Goal: Communication & Community: Answer question/provide support

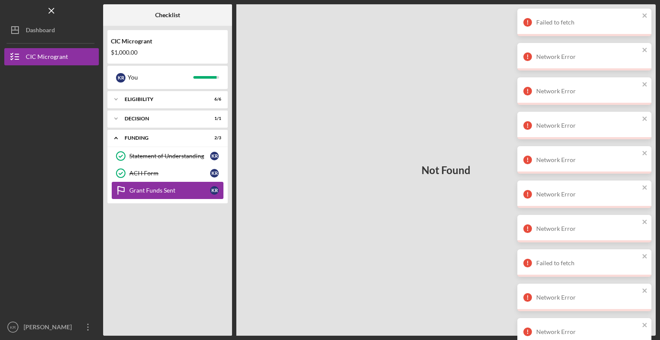
click at [148, 189] on div "Grant Funds Sent" at bounding box center [169, 190] width 81 height 7
click at [646, 13] on icon "close" at bounding box center [645, 15] width 6 height 7
click at [645, 17] on icon "close" at bounding box center [645, 15] width 6 height 7
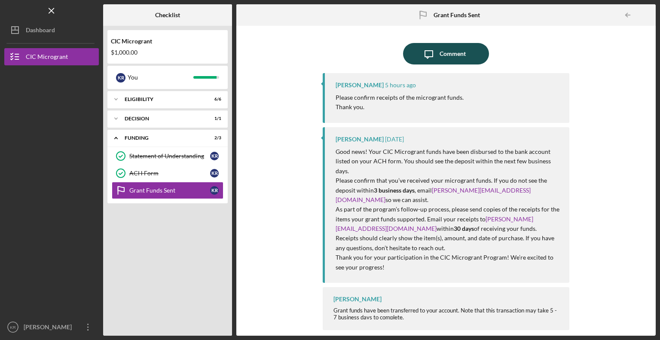
click at [452, 49] on div "Comment" at bounding box center [453, 53] width 26 height 21
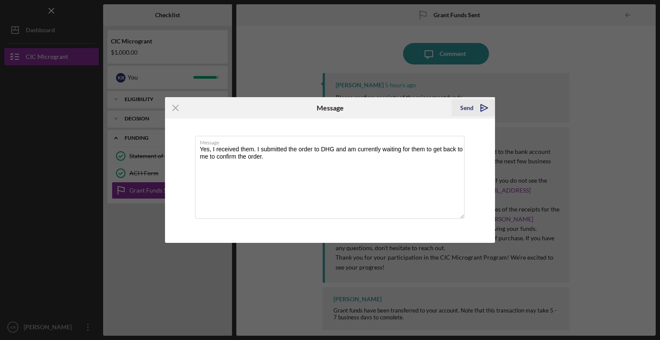
type textarea "Yes, I received them. I submitted the order to DHG and am currently waiting for…"
drag, startPoint x: 475, startPoint y: 110, endPoint x: 473, endPoint y: 123, distance: 13.9
click at [473, 120] on form "Icon/Menu Close Message Send Icon/icon-invite-send Message Yes, I received them…" at bounding box center [330, 169] width 330 height 145
click at [485, 103] on icon "Icon/icon-invite-send" at bounding box center [484, 107] width 21 height 21
